Goal: Task Accomplishment & Management: Complete application form

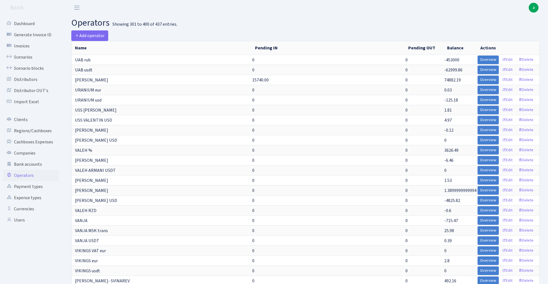
select select "100"
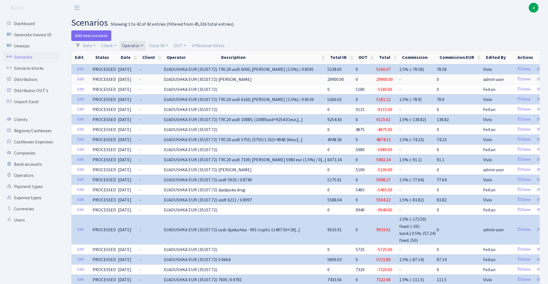
select select "100"
click at [132, 45] on link "Operator" at bounding box center [133, 45] width 26 height 9
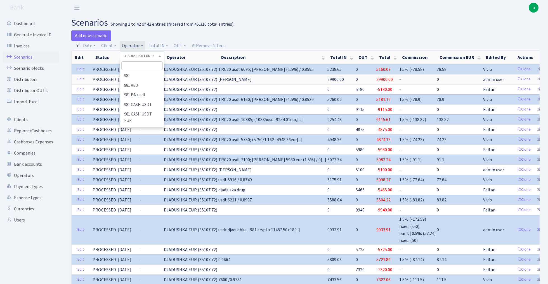
scroll to position [705, 0]
click at [133, 65] on input "search" at bounding box center [141, 65] width 41 height 9
type input "edz"
click at [137, 76] on li "EDZI" at bounding box center [142, 76] width 42 height 10
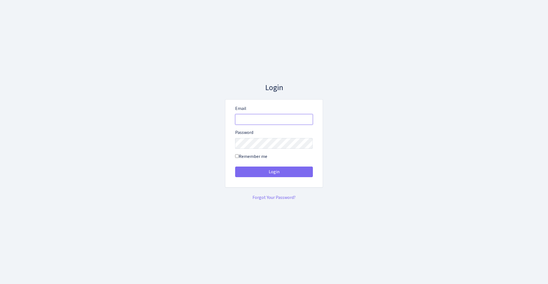
type input "admin@bank.com"
click at [273, 172] on button "Login" at bounding box center [274, 172] width 78 height 11
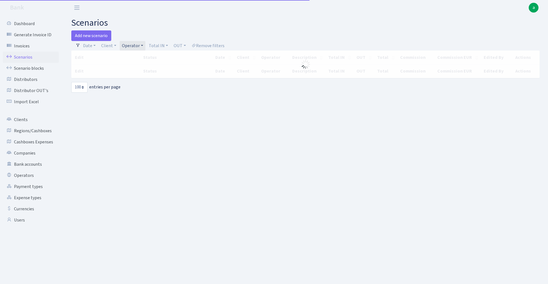
select select "100"
click at [96, 36] on link "Add new scenario" at bounding box center [91, 35] width 40 height 11
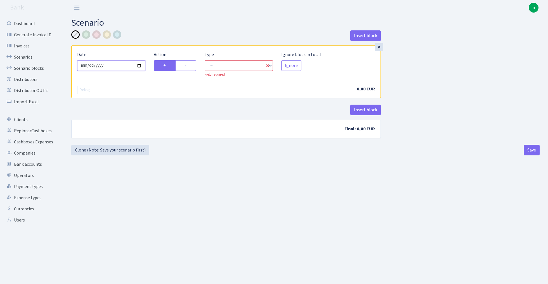
click at [108, 68] on input "2025-10-15" at bounding box center [111, 65] width 68 height 11
type input "2025-10-16"
click at [142, 33] on div "Insert block" at bounding box center [225, 37] width 309 height 15
select select "in"
select select "1"
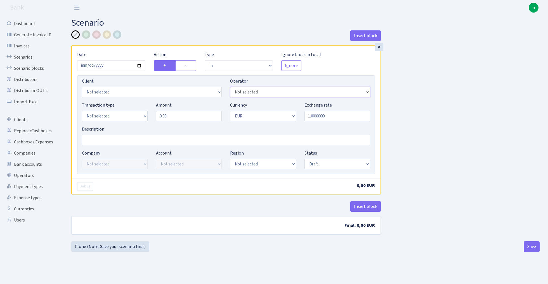
select select "11"
select select "1928"
select select "2"
click at [110, 141] on input "Description" at bounding box center [226, 140] width 288 height 11
type input "Transmarkt"
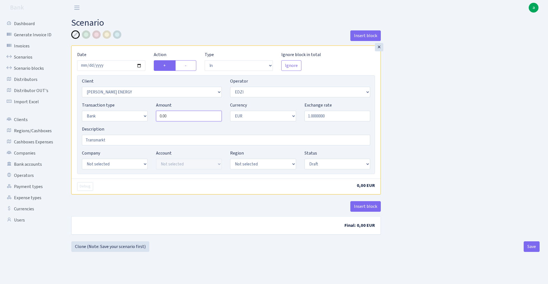
click at [180, 118] on input "0.00" at bounding box center [189, 116] width 66 height 11
type input "9,030.00"
select select "25"
select select "73"
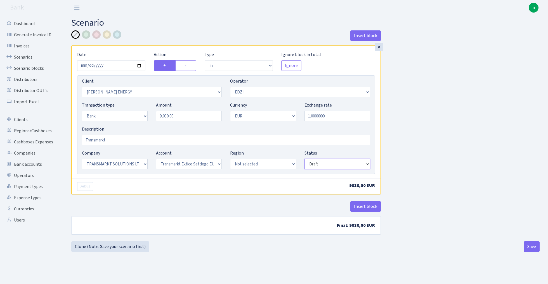
select select "processed"
click at [364, 207] on button "Insert block" at bounding box center [365, 206] width 30 height 11
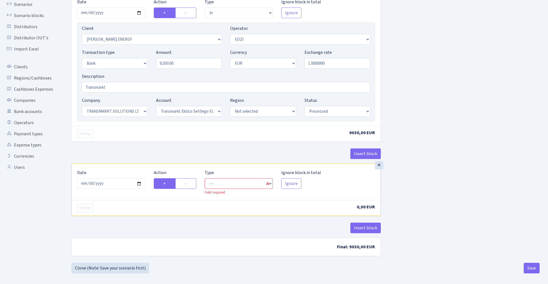
scroll to position [53, 0]
click at [120, 186] on input "2025-10-15" at bounding box center [111, 183] width 68 height 11
type input "2025-10-16"
drag, startPoint x: 152, startPoint y: 140, endPoint x: 156, endPoint y: 140, distance: 4.2
click at [152, 140] on div "Debug 9030,00 EUR" at bounding box center [226, 134] width 309 height 16
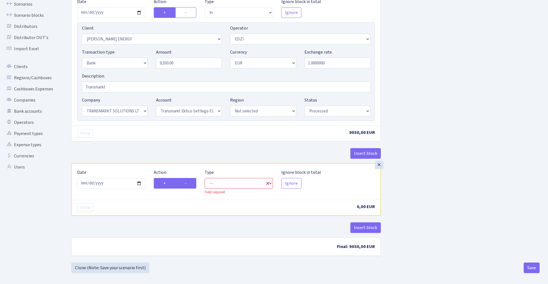
click at [187, 184] on label "-" at bounding box center [185, 183] width 21 height 11
click at [187, 184] on input "-" at bounding box center [187, 182] width 4 height 4
radio input "true"
radio input "false"
select select "commission"
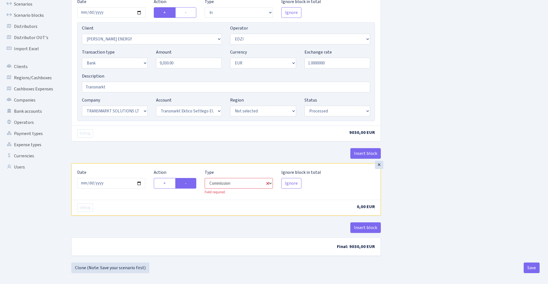
select select "11"
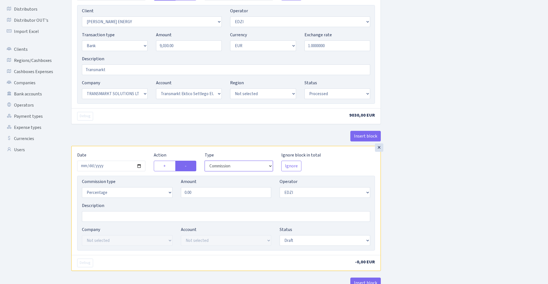
scroll to position [71, 0]
click at [227, 193] on input "0.00" at bounding box center [226, 192] width 91 height 11
type input "0.70"
click at [466, 156] on div "Insert block × Date 2025-10-16 Action + - Type --- In Out Commission Field requ…" at bounding box center [305, 139] width 476 height 358
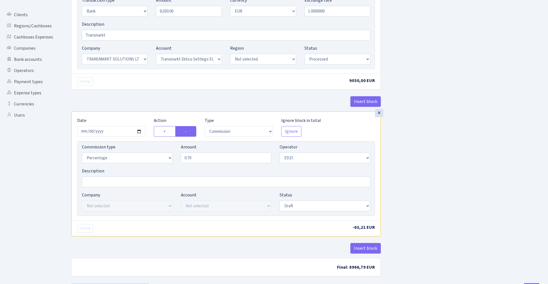
scroll to position [117, 0]
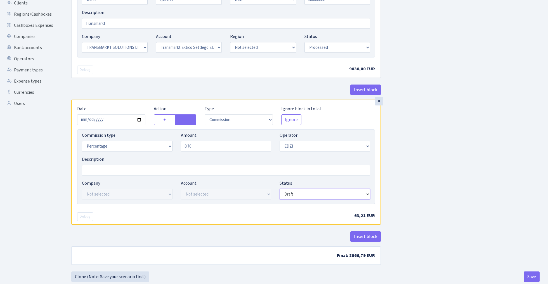
select select "processed"
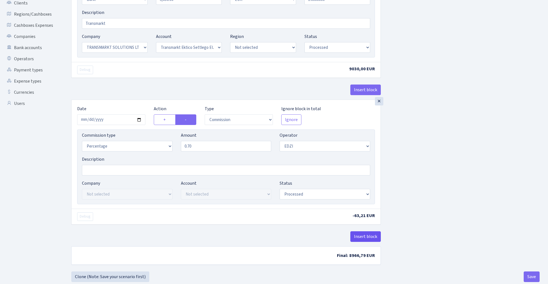
click at [367, 237] on button "Insert block" at bounding box center [365, 237] width 30 height 11
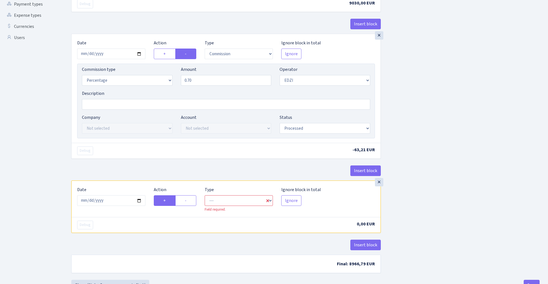
scroll to position [190, 0]
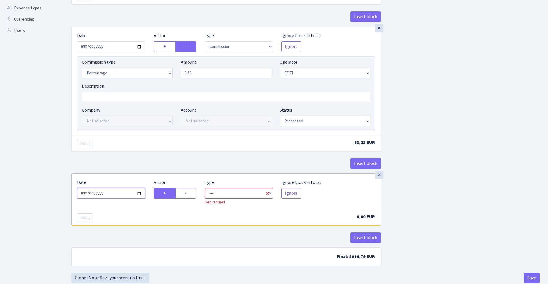
click at [117, 197] on input "2025-10-15" at bounding box center [111, 193] width 68 height 11
type input "2025-10-16"
click at [132, 160] on div "Insert block" at bounding box center [225, 165] width 309 height 15
click at [190, 196] on label "-" at bounding box center [185, 193] width 21 height 11
click at [188, 194] on input "-" at bounding box center [187, 192] width 4 height 4
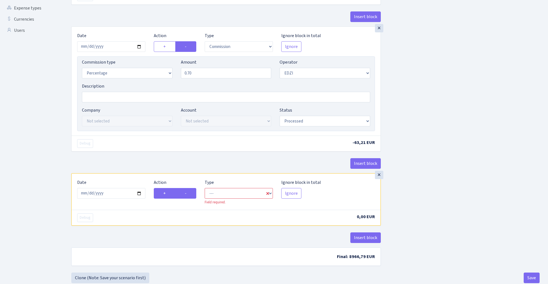
radio input "true"
radio input "false"
select select "commission"
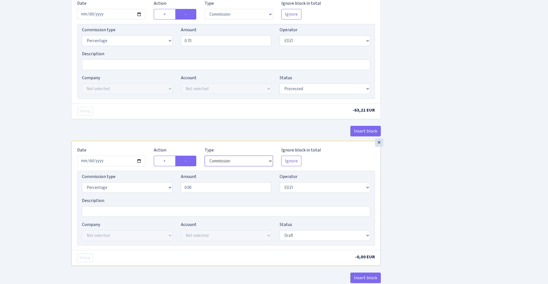
scroll to position [241, 0]
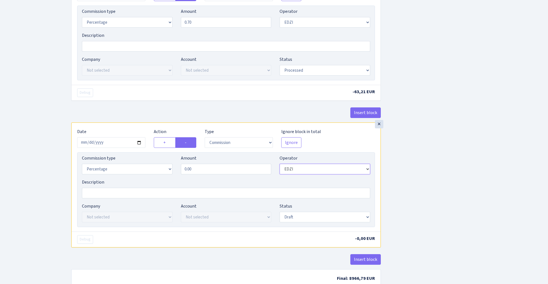
select select "1"
click at [196, 172] on input "0.00" at bounding box center [226, 169] width 91 height 11
type input "0.30"
click at [421, 163] on div "Insert block × Date 2025-10-16 Action + - Type --- In Out Commission Field requ…" at bounding box center [305, 42] width 476 height 505
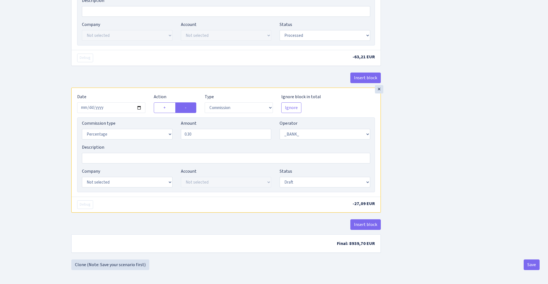
scroll to position [278, 0]
select select "25"
select select "73"
select select "processed"
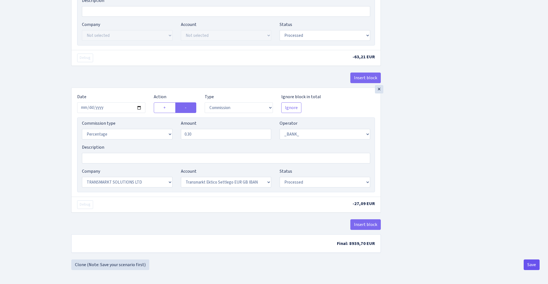
click at [529, 265] on button "Save" at bounding box center [531, 265] width 16 height 11
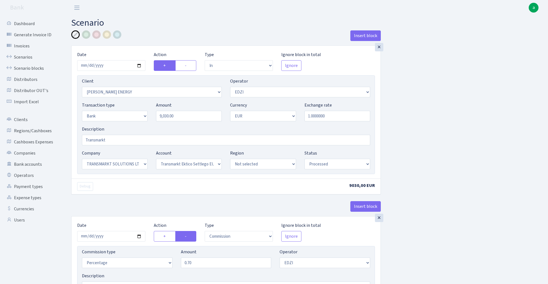
select select "in"
select select "1928"
select select "11"
select select "2"
select select "1"
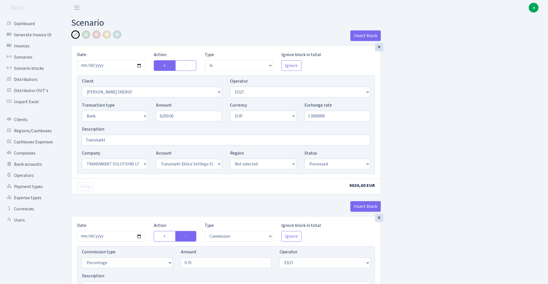
select select "25"
select select "73"
select select "processed"
select select "commission"
select select "11"
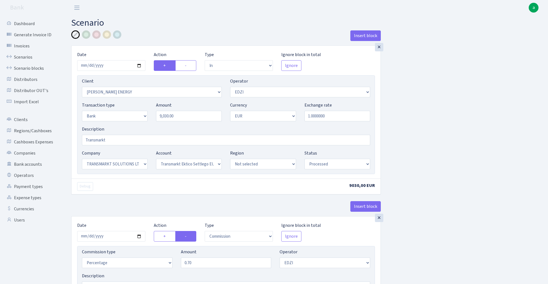
select select "processed"
select select "commission"
select select "1"
select select "25"
select select "73"
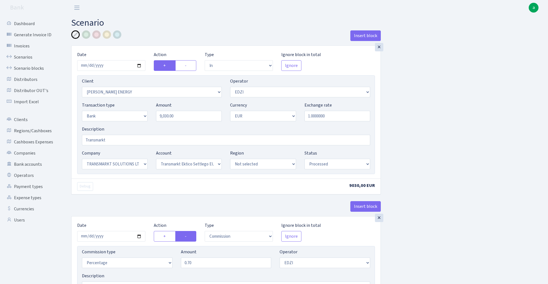
select select "processed"
click at [108, 35] on div at bounding box center [107, 34] width 8 height 8
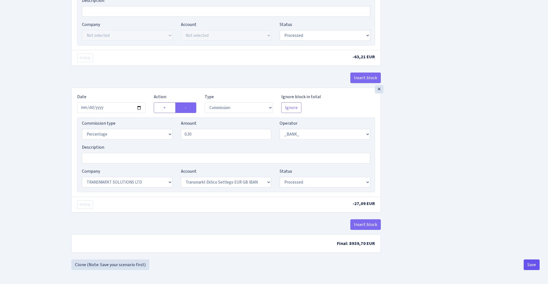
scroll to position [278, 0]
click at [533, 264] on button "Save" at bounding box center [531, 265] width 16 height 11
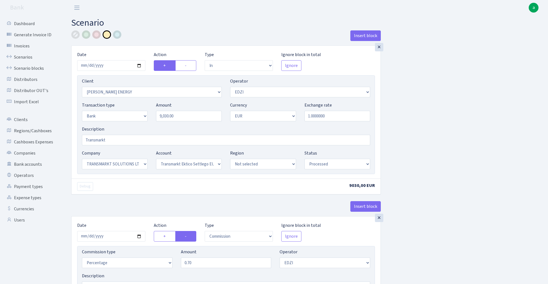
select select "in"
select select "1928"
select select "11"
select select "2"
select select "1"
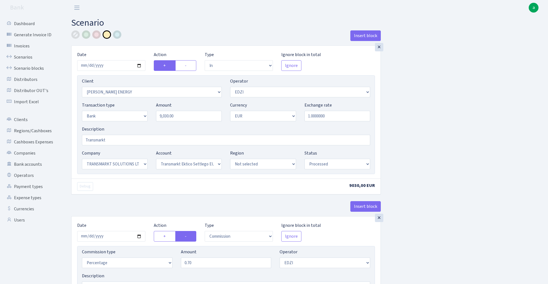
select select "25"
select select "73"
select select "processed"
select select "commission"
select select "11"
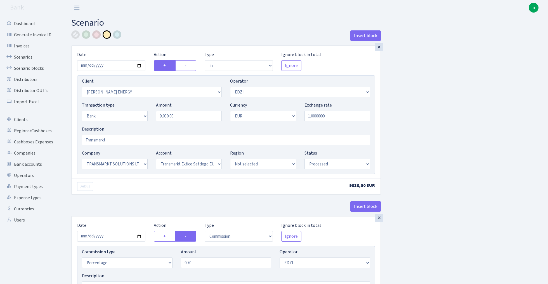
select select "processed"
select select "commission"
select select "1"
select select "25"
select select "73"
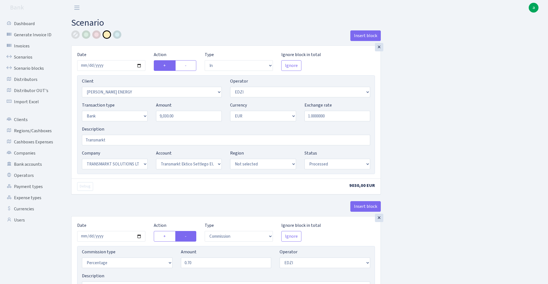
select select "processed"
click at [28, 58] on link "Scenarios" at bounding box center [31, 57] width 56 height 11
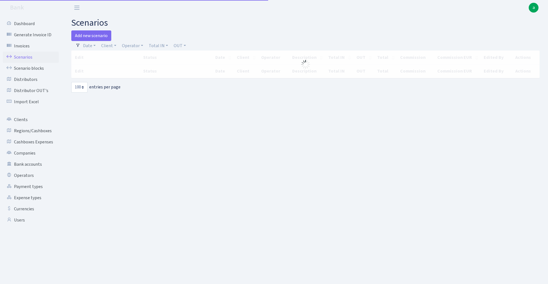
select select "100"
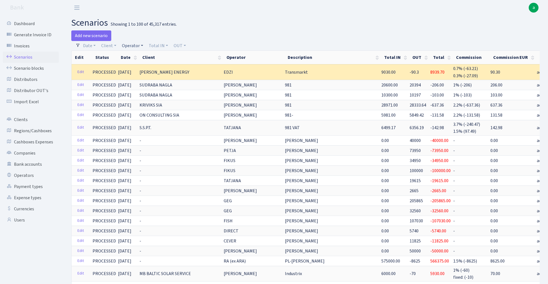
click at [133, 46] on link "Operator" at bounding box center [133, 45] width 26 height 9
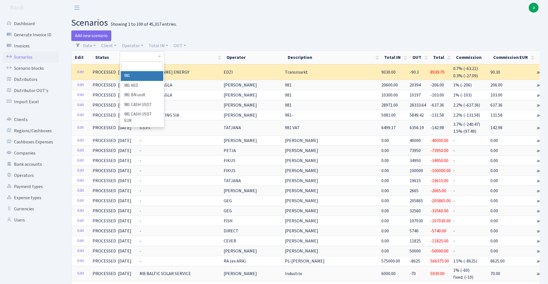
click at [135, 66] on input "search" at bounding box center [141, 65] width 41 height 9
type input "edz"
click at [142, 77] on li "EDZI" at bounding box center [142, 76] width 42 height 10
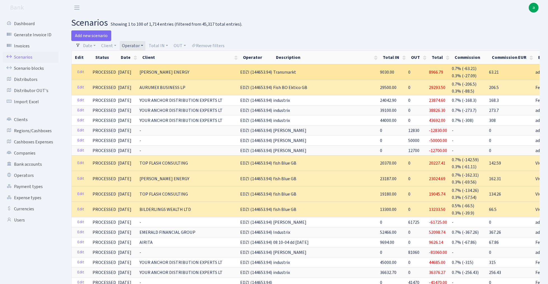
click at [253, 73] on span "EDZI (144653.94)" at bounding box center [256, 72] width 32 height 6
copy span "144653.94"
